Goal: Transaction & Acquisition: Purchase product/service

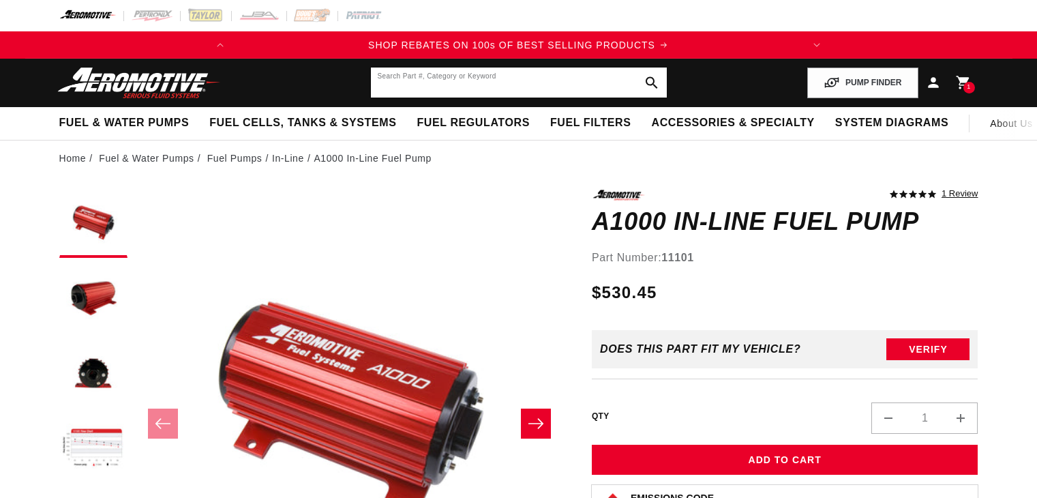
click at [419, 88] on input "text" at bounding box center [519, 82] width 296 height 30
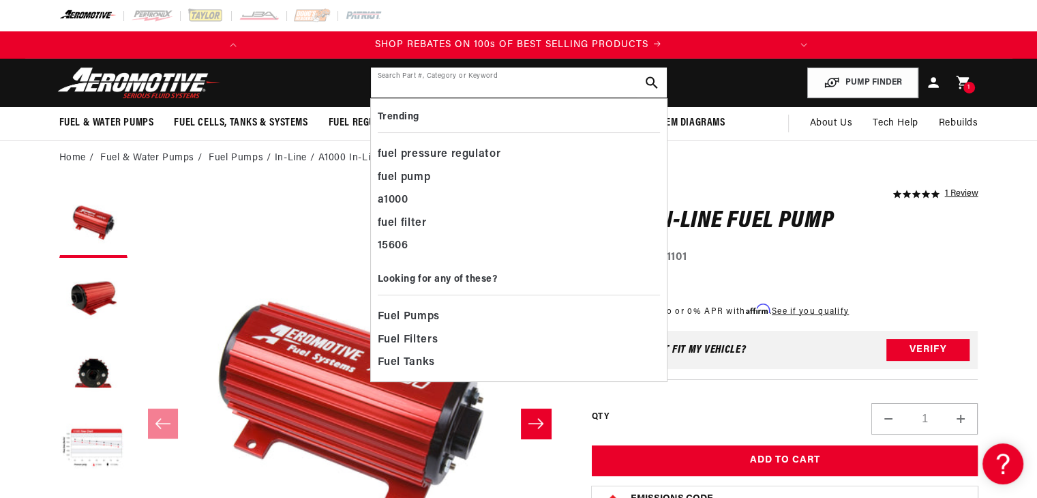
click at [448, 74] on input "text" at bounding box center [519, 82] width 296 height 30
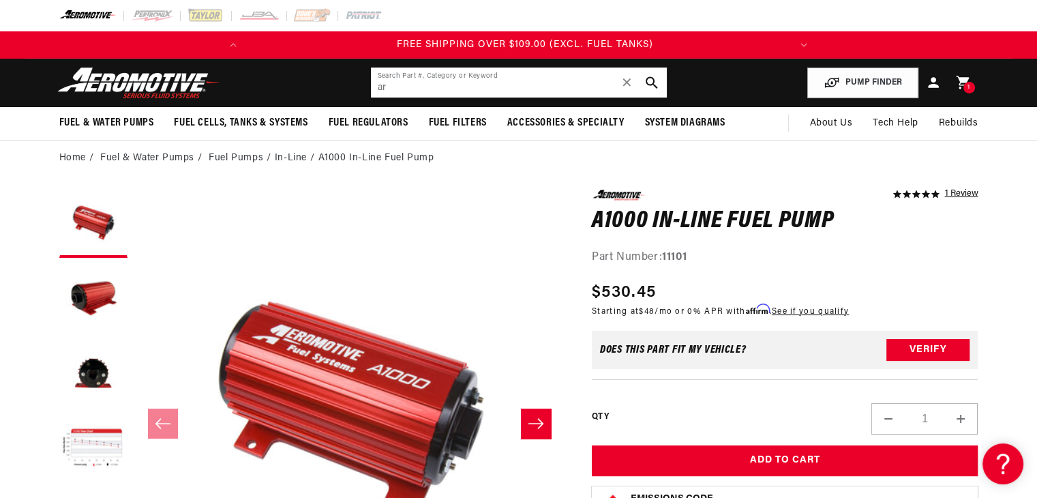
scroll to position [0, 539]
type input "aro18704"
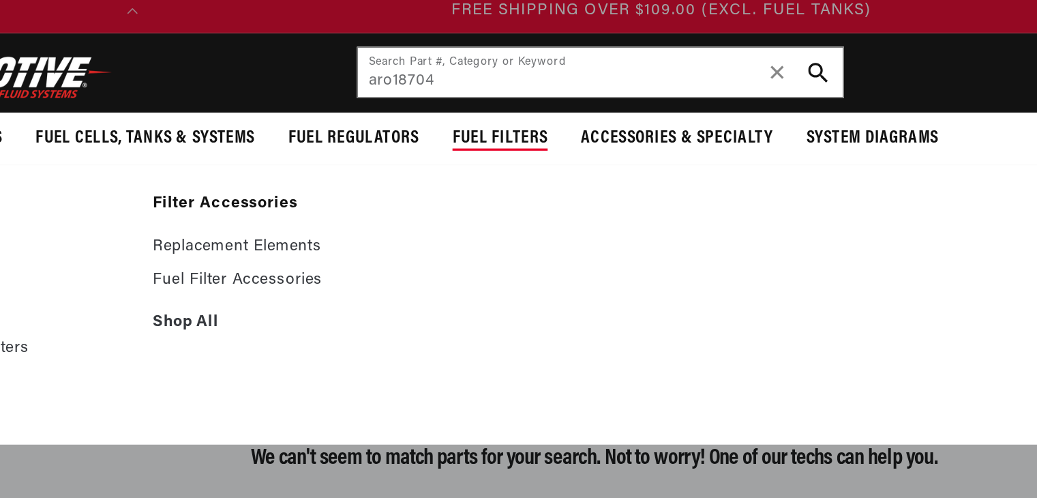
scroll to position [0, 539]
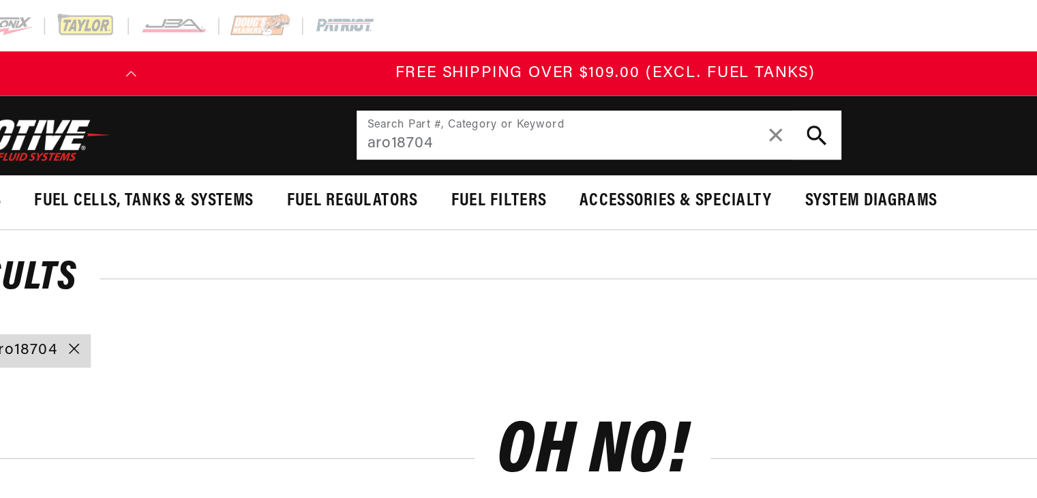
click at [393, 90] on input "aro18704" at bounding box center [519, 82] width 296 height 30
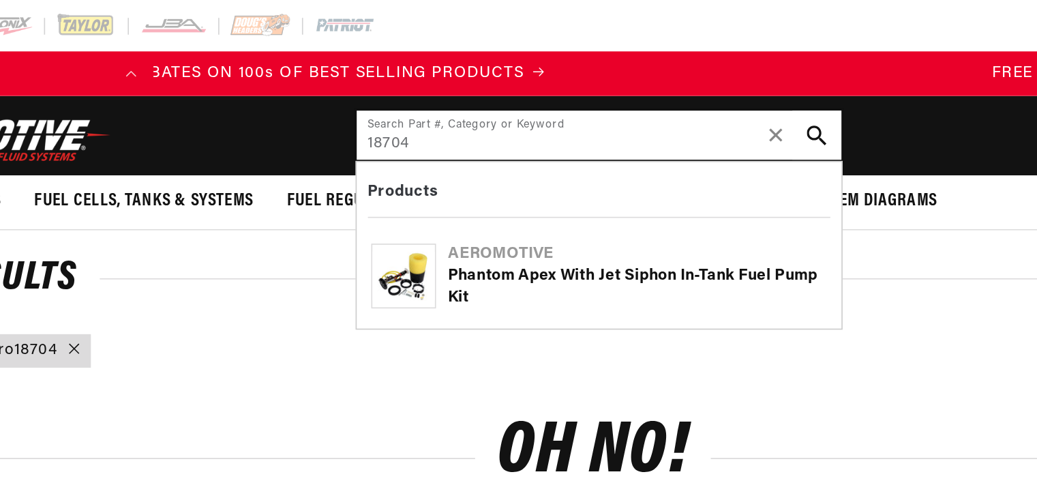
scroll to position [0, 33]
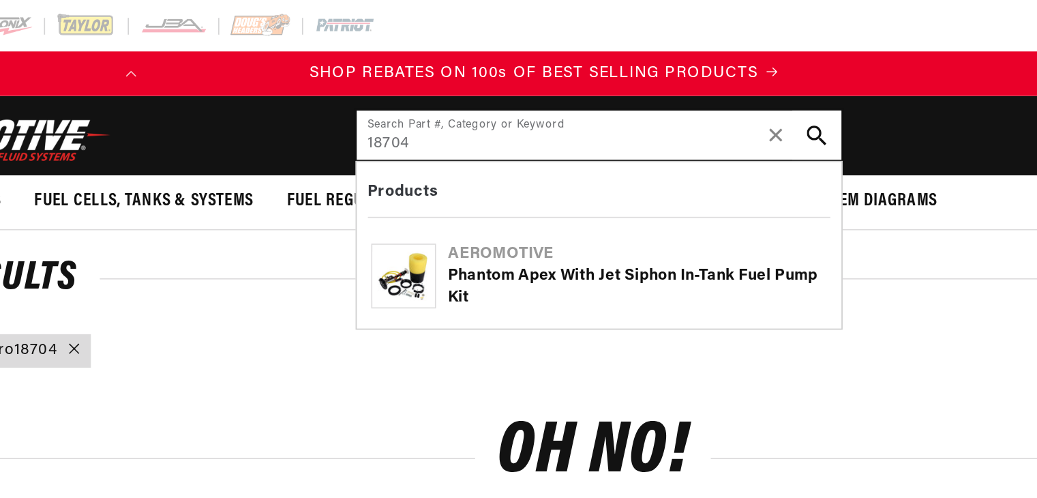
type input "18704"
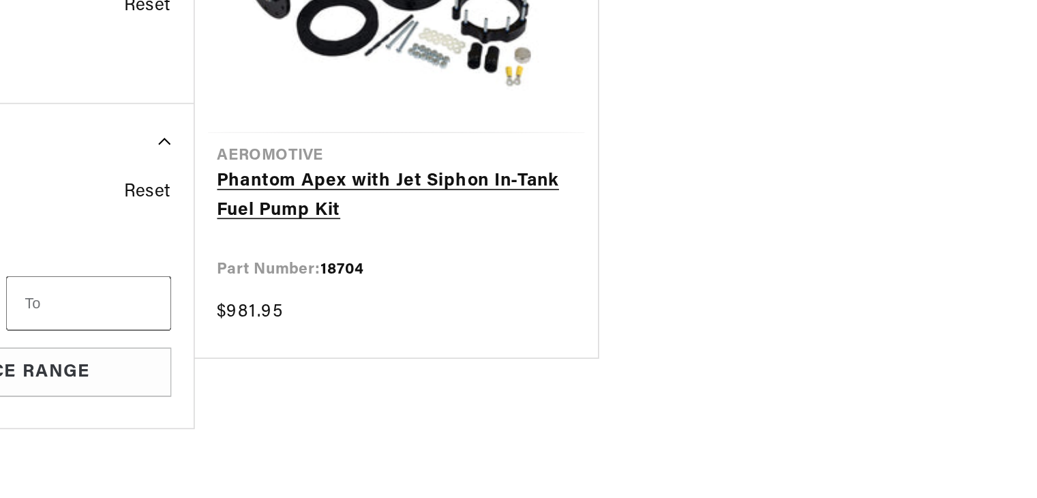
scroll to position [0, 539]
click at [361, 306] on link "Phantom Apex with Jet Siphon In-Tank Fuel Pump Kit" at bounding box center [395, 313] width 219 height 35
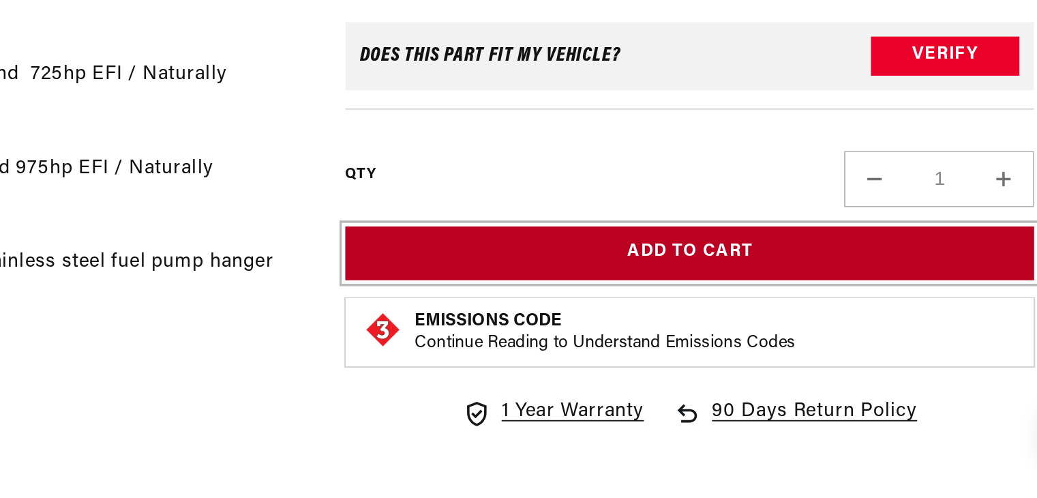
click at [781, 363] on button "Add to Cart" at bounding box center [785, 359] width 387 height 31
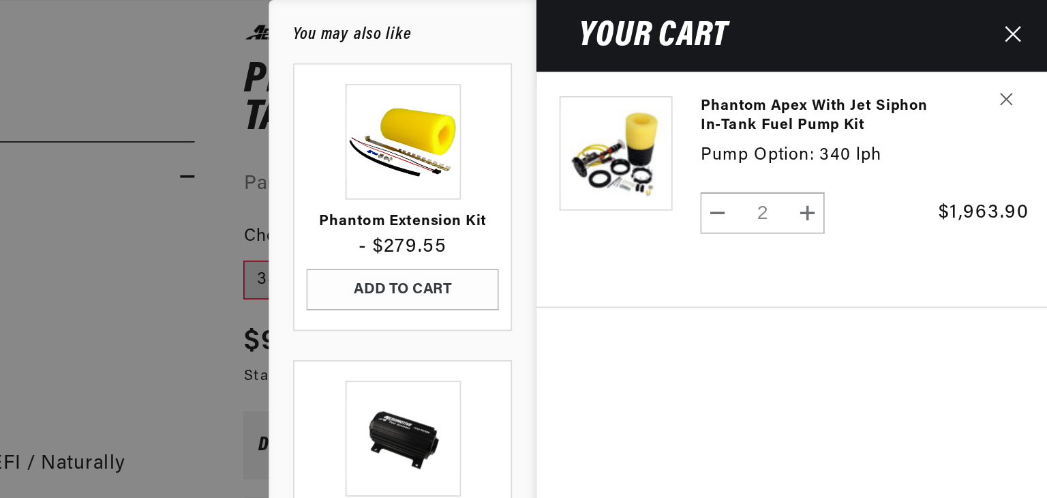
scroll to position [0, 539]
click at [863, 121] on button "Decrease quantity for Phantom Apex with Jet Siphon In-Tank Fuel Pump Kit" at bounding box center [862, 119] width 18 height 23
type input "1"
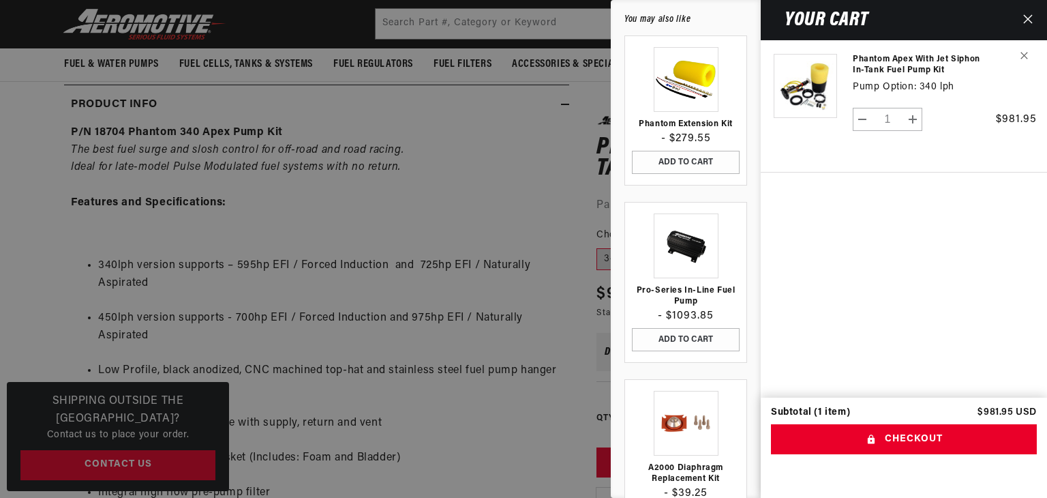
scroll to position [0, 27]
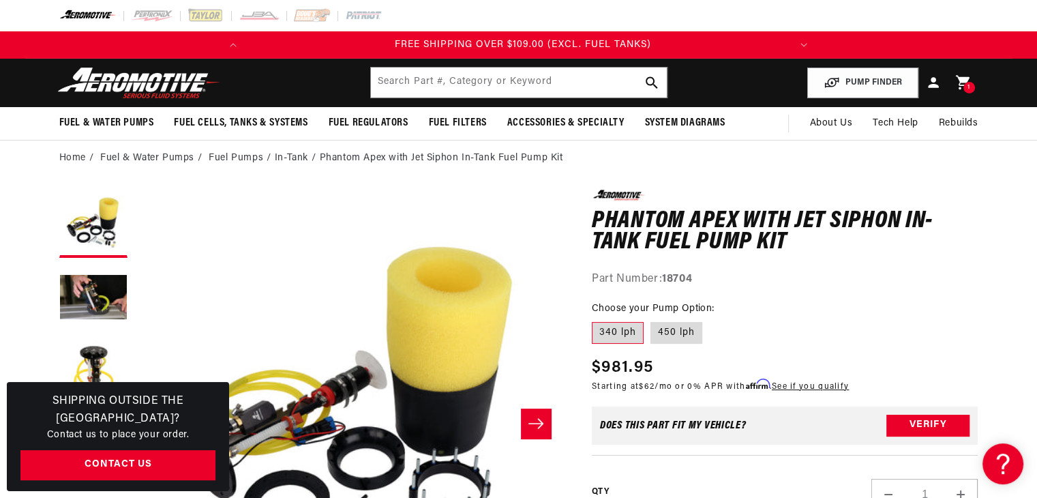
click at [966, 80] on icon at bounding box center [962, 83] width 14 height 14
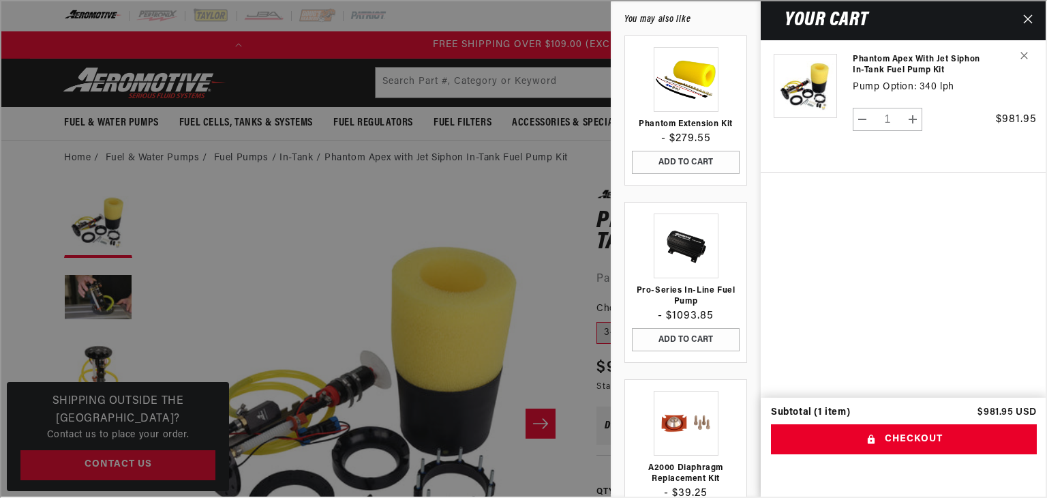
scroll to position [0, 539]
